Goal: Find specific page/section: Find specific page/section

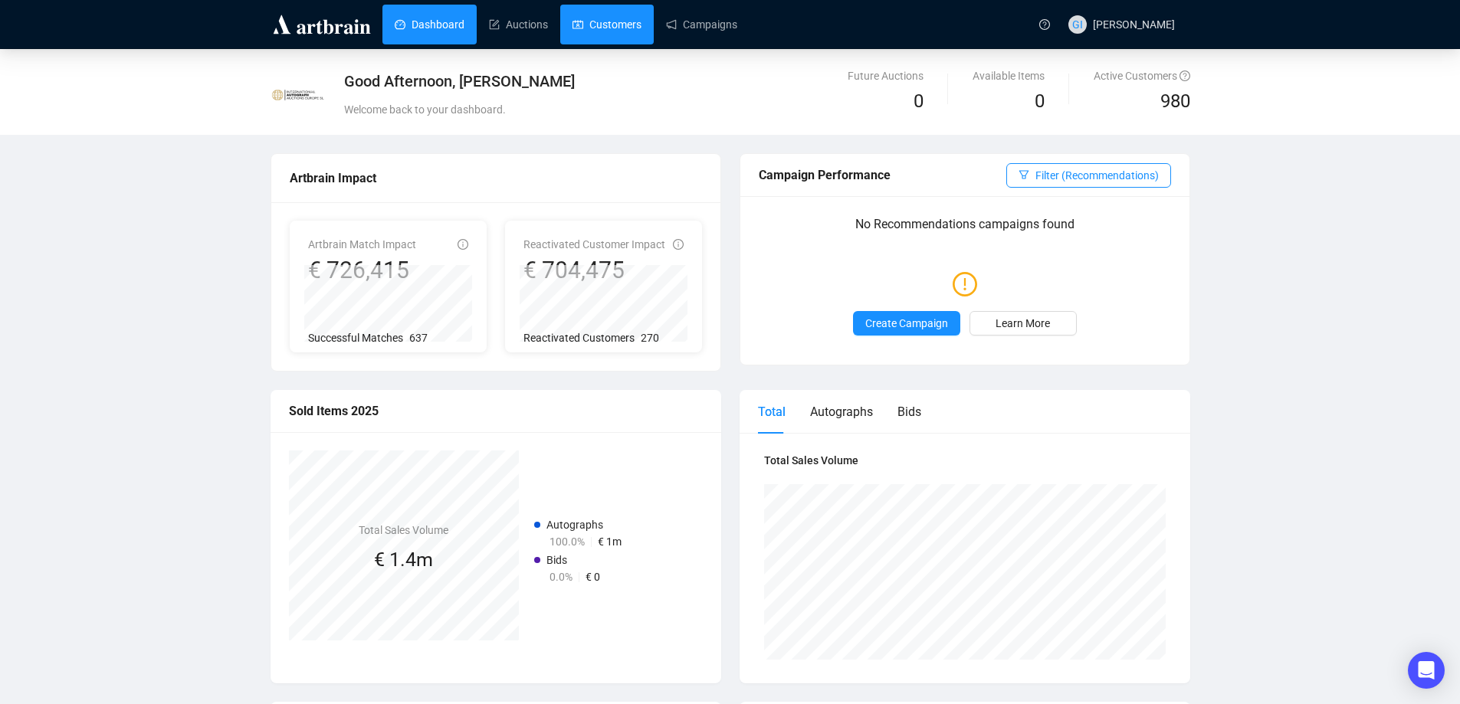
click at [601, 15] on link "Customers" at bounding box center [607, 25] width 69 height 40
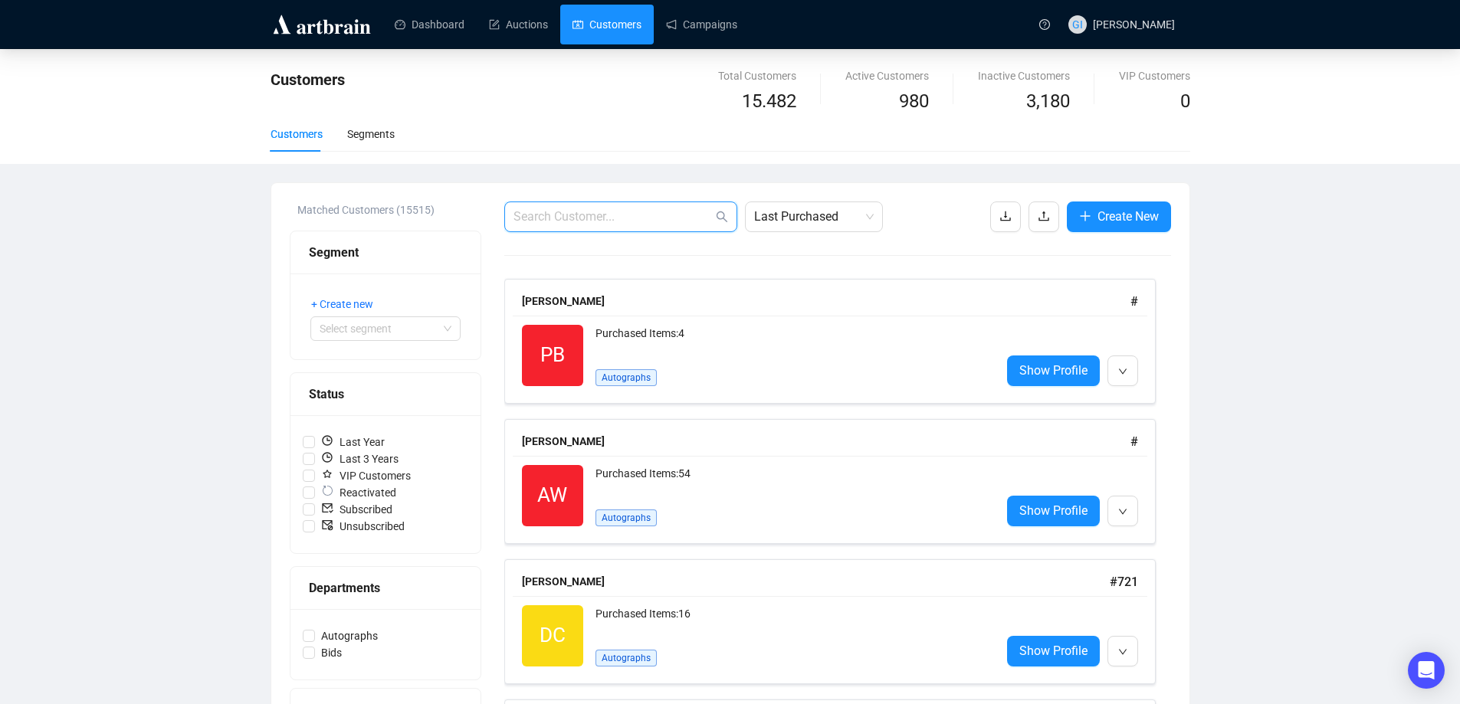
click at [678, 225] on input "text" at bounding box center [613, 217] width 199 height 18
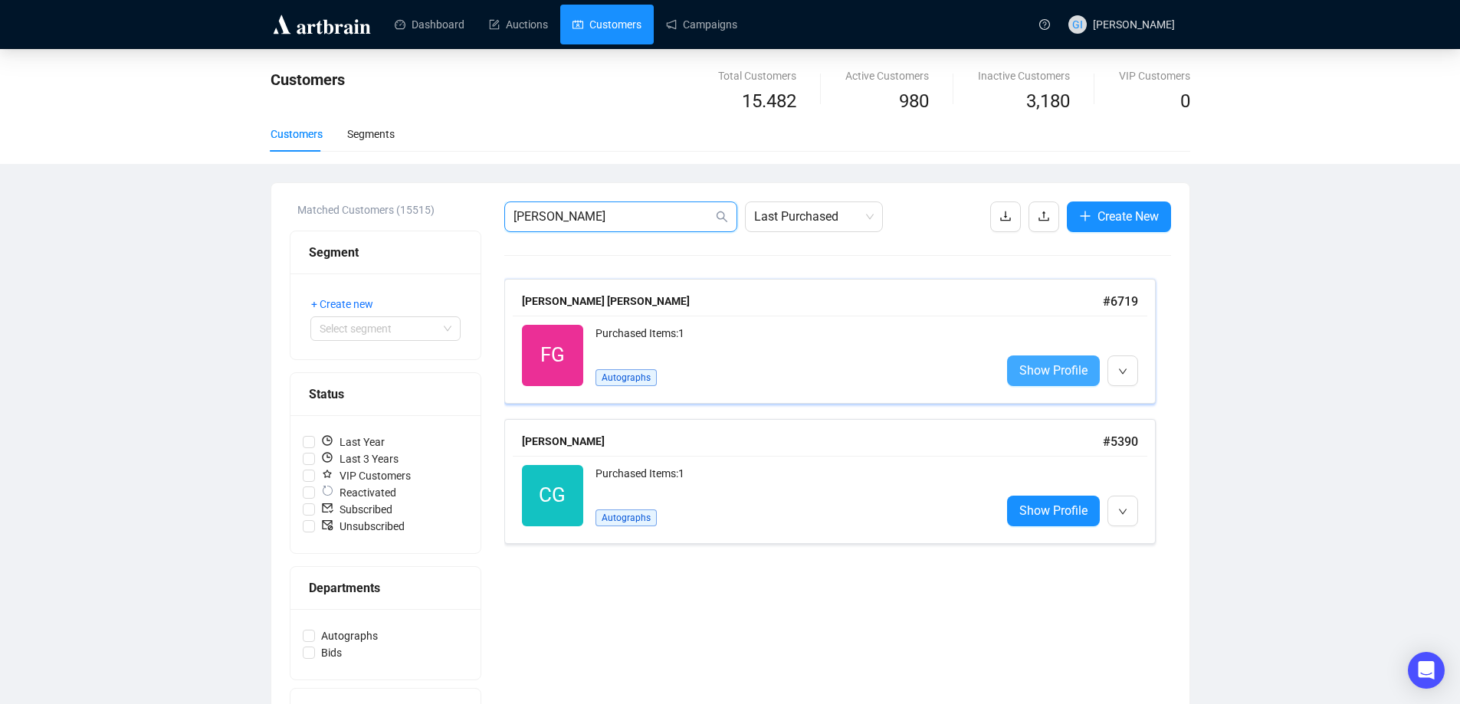
type input "[PERSON_NAME]"
click at [1023, 373] on span "Show Profile" at bounding box center [1053, 370] width 68 height 19
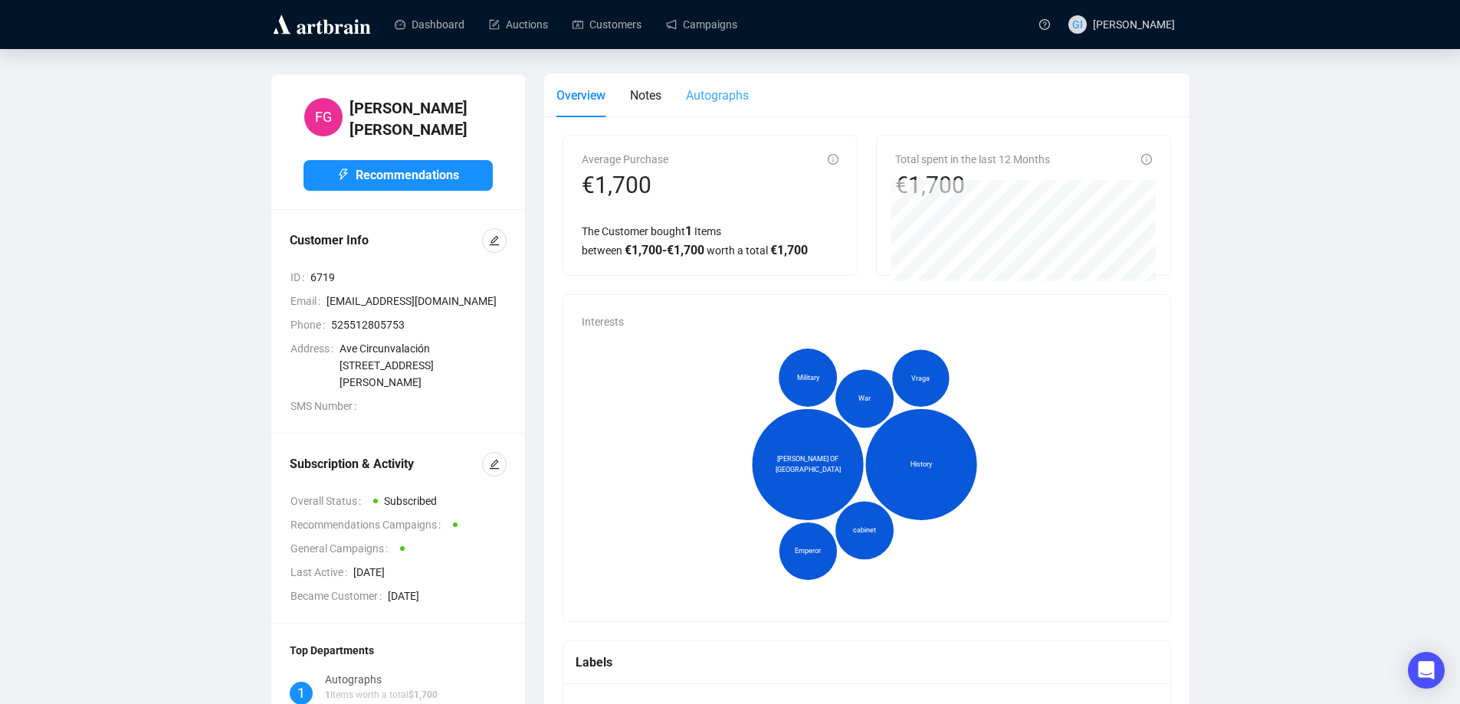
click at [705, 108] on div "Autographs" at bounding box center [717, 96] width 63 height 44
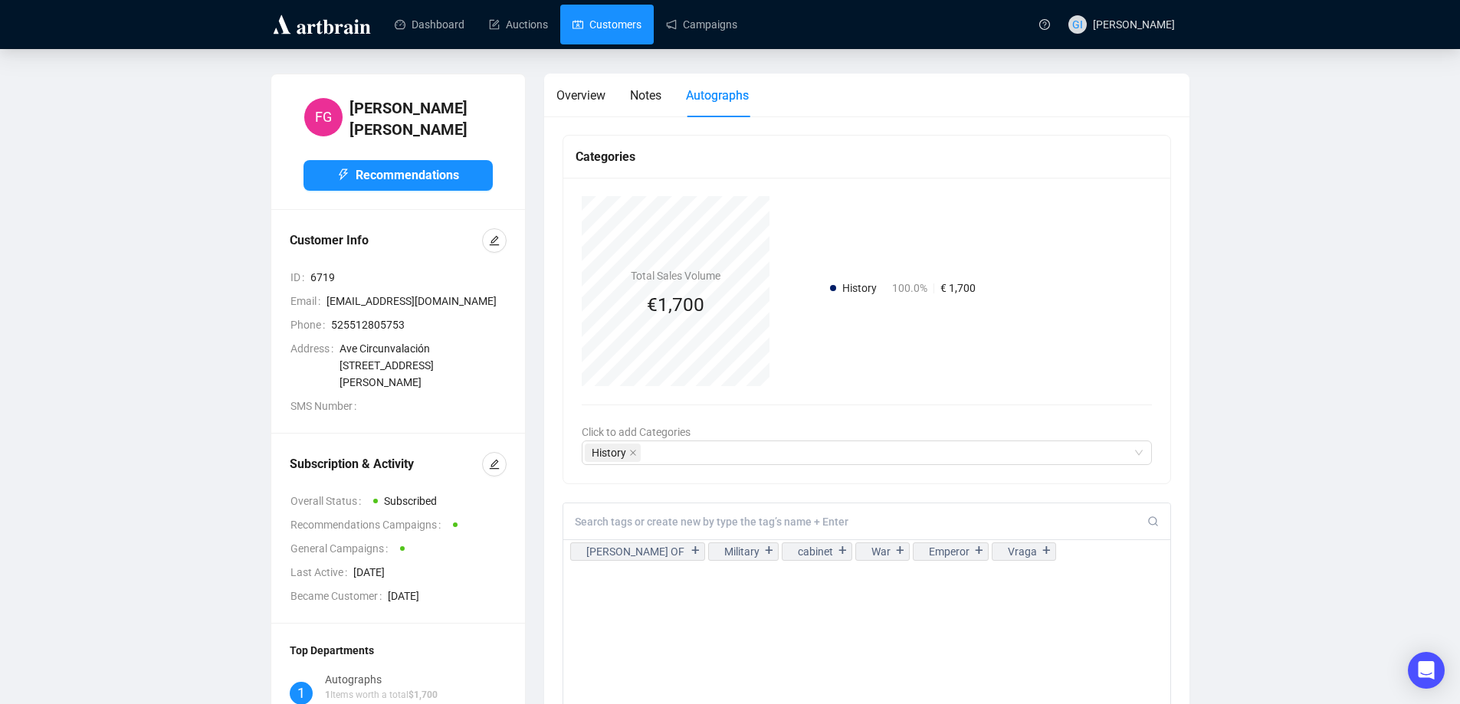
click at [588, 10] on link "Customers" at bounding box center [607, 25] width 69 height 40
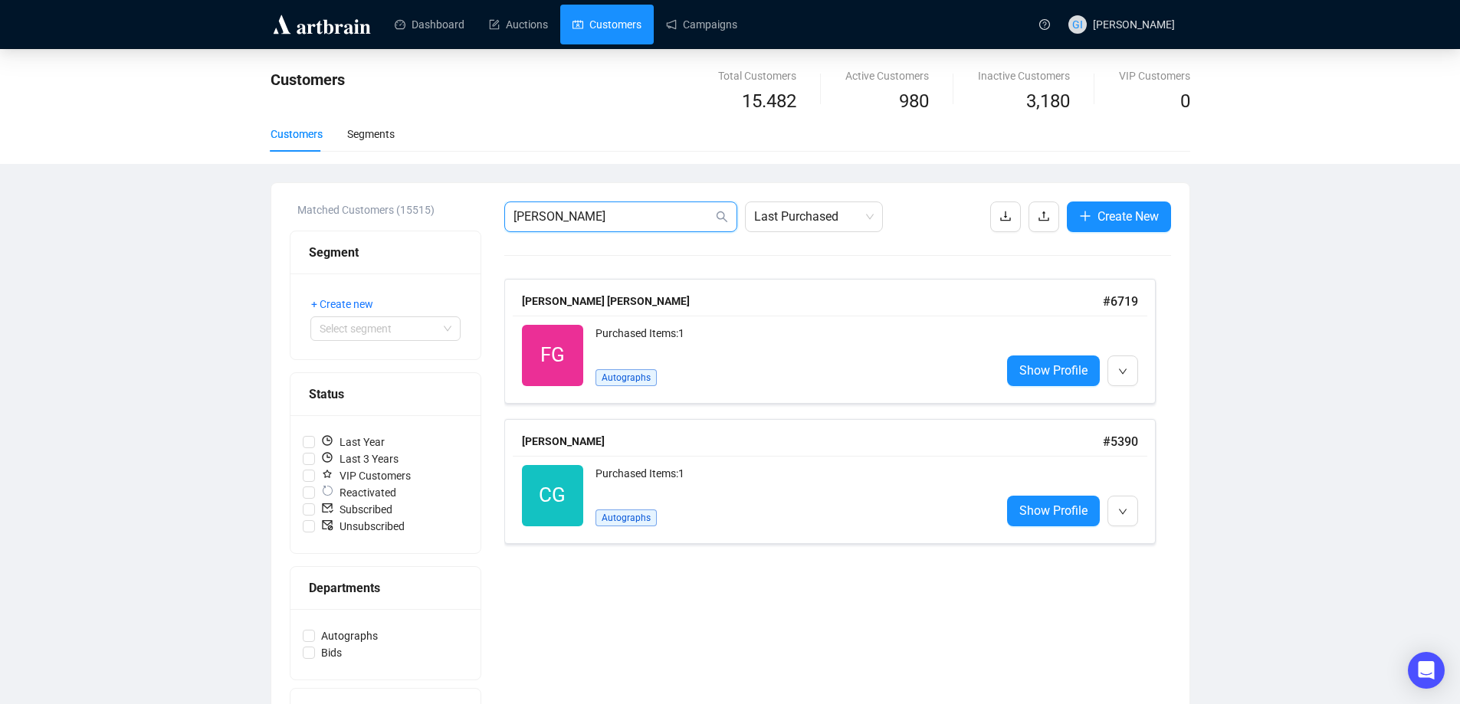
click at [645, 209] on input "[PERSON_NAME]" at bounding box center [613, 217] width 199 height 18
